Goal: Navigation & Orientation: Find specific page/section

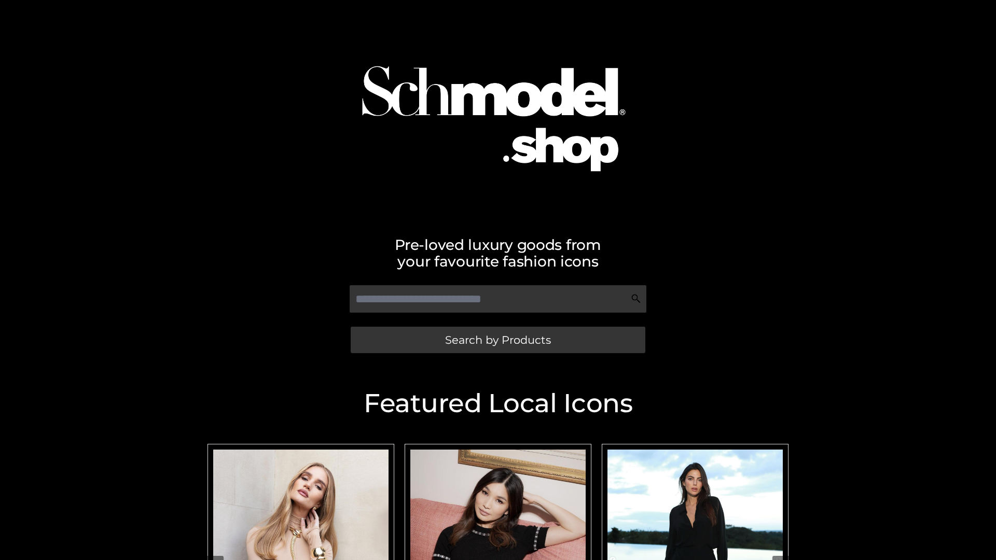
click at [498, 340] on span "Search by Products" at bounding box center [498, 340] width 106 height 11
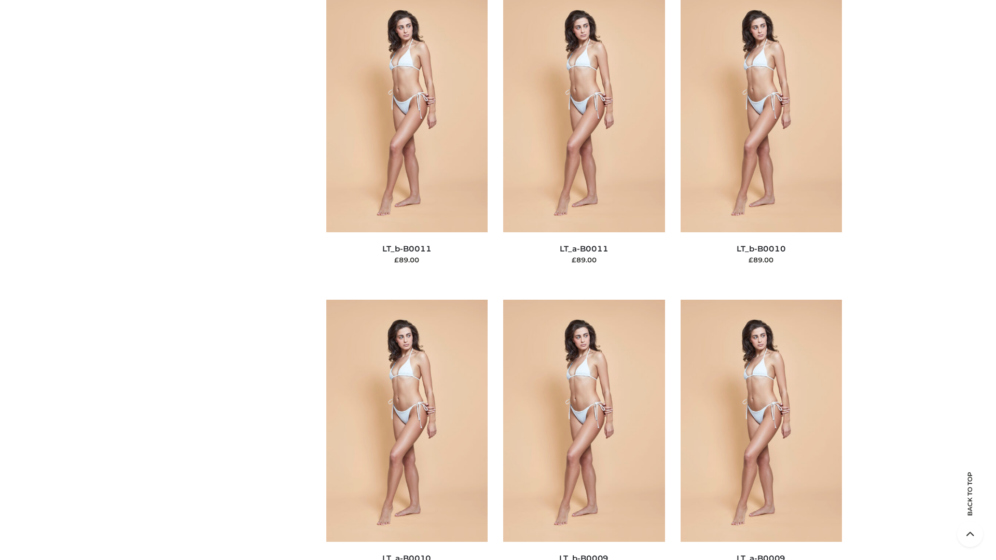
scroll to position [4660, 0]
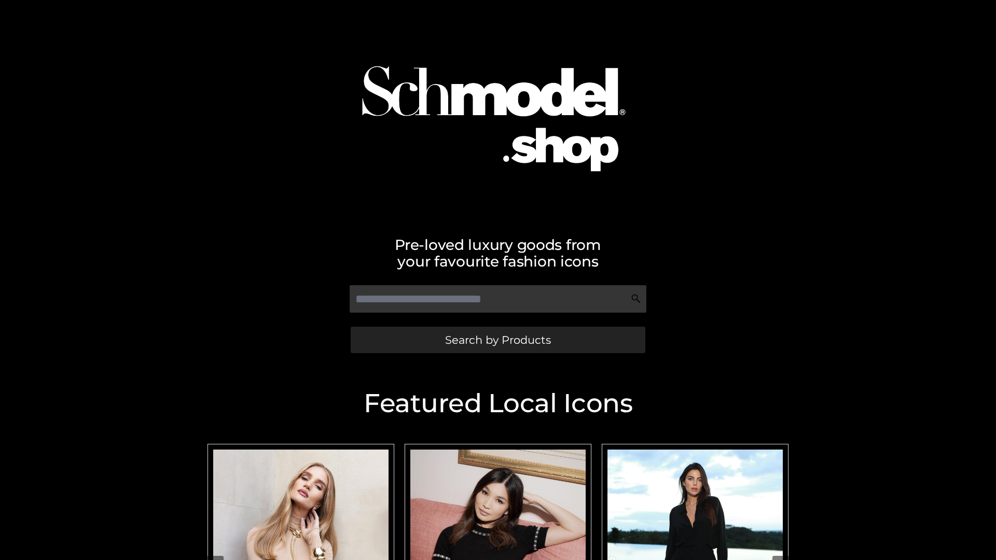
click at [498, 340] on span "Search by Products" at bounding box center [498, 340] width 106 height 11
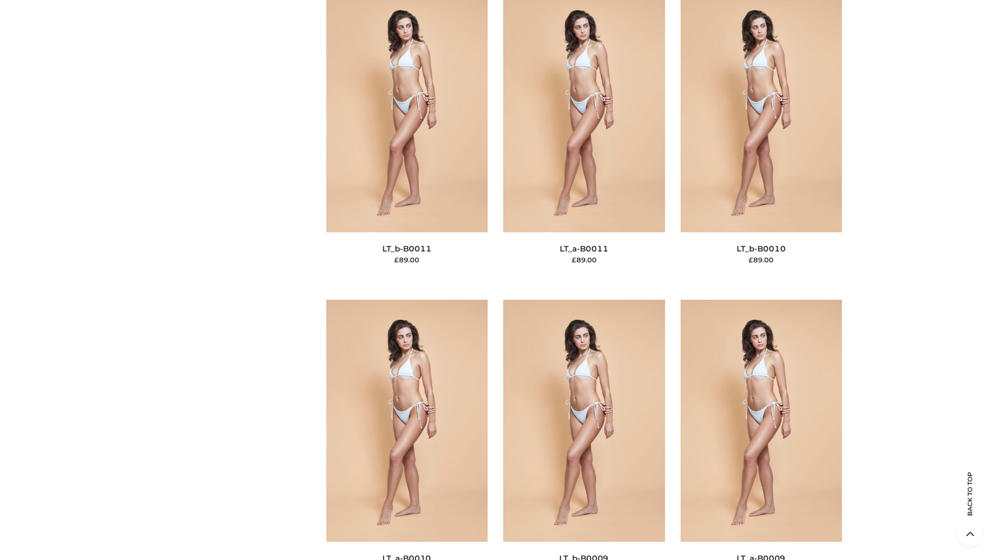
scroll to position [4660, 0]
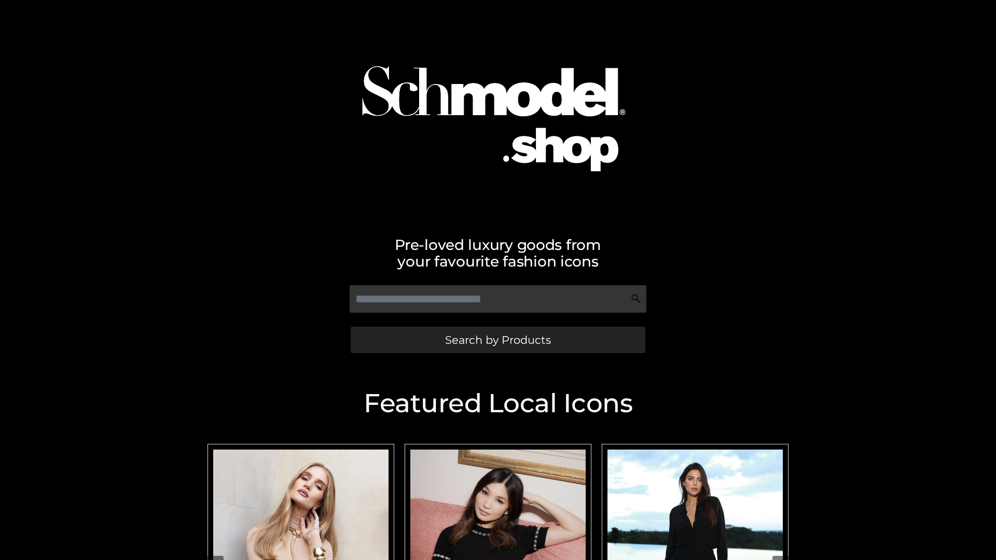
click at [498, 340] on span "Search by Products" at bounding box center [498, 340] width 106 height 11
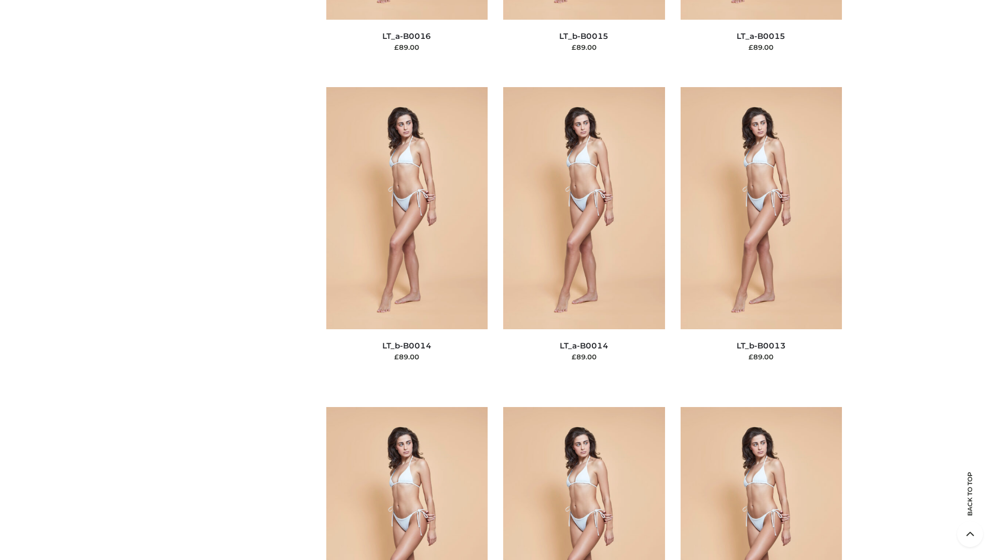
scroll to position [3690, 0]
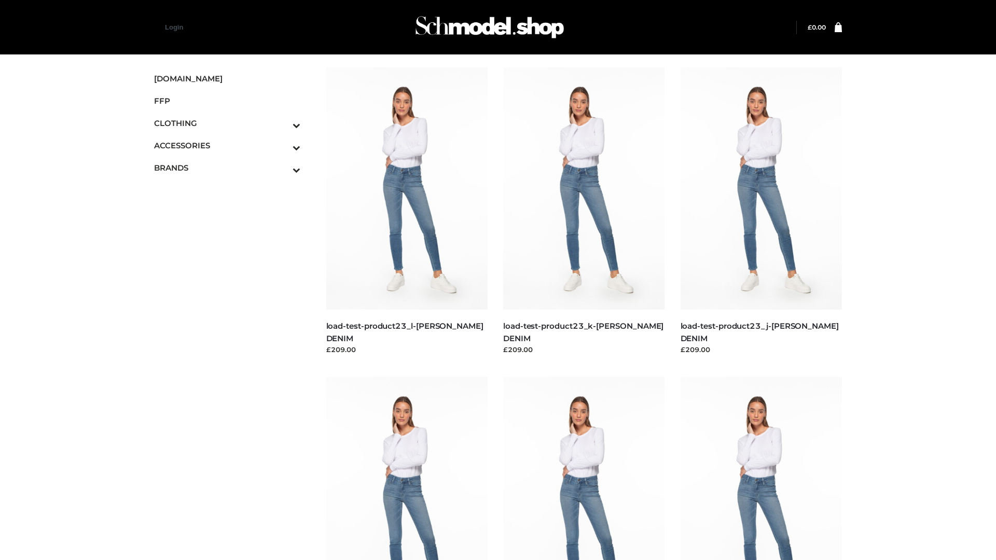
scroll to position [910, 0]
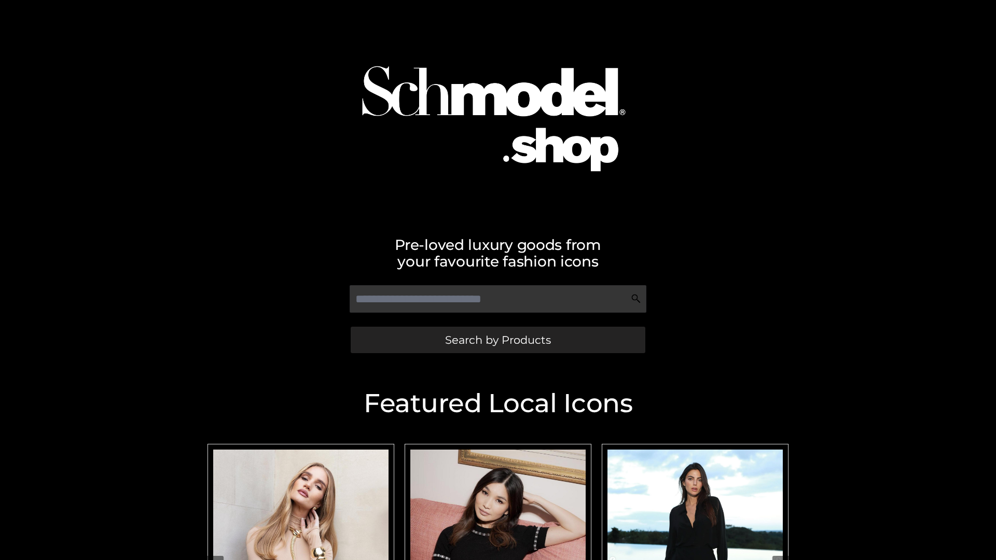
click at [498, 340] on span "Search by Products" at bounding box center [498, 340] width 106 height 11
